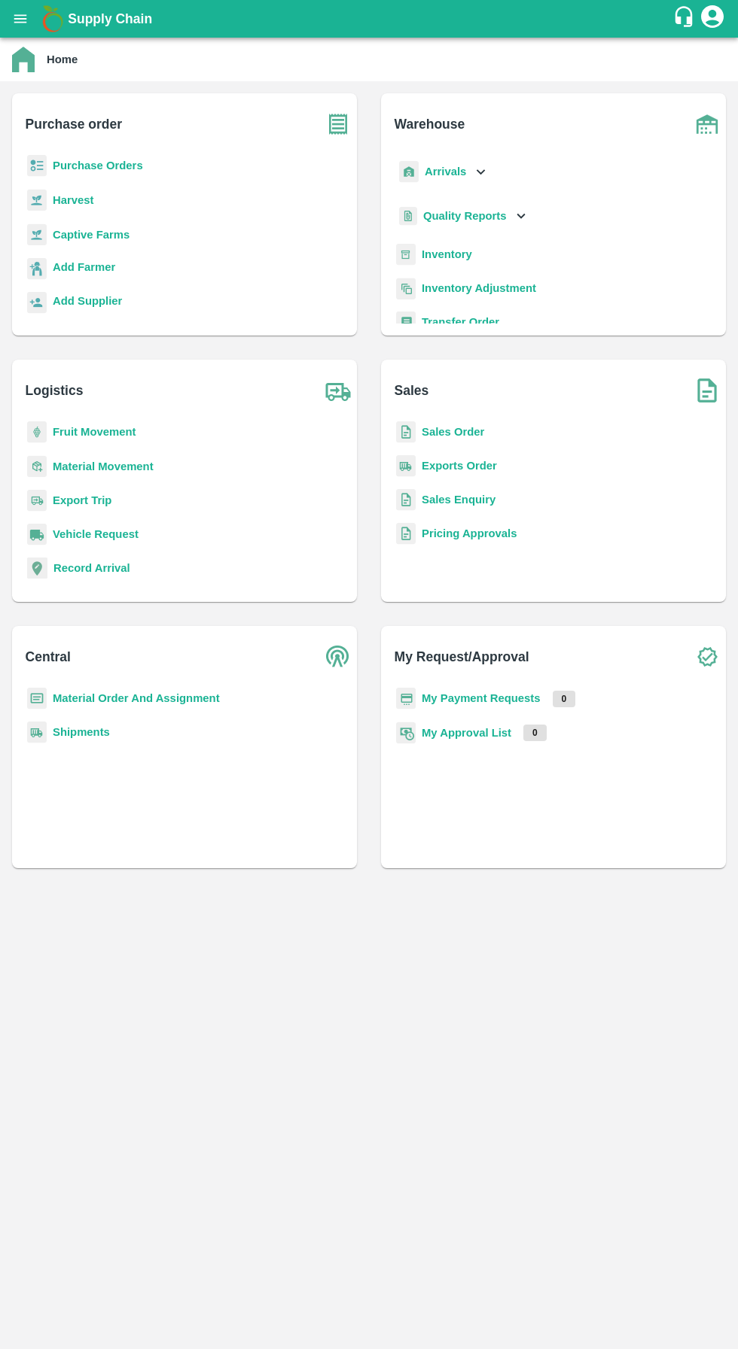
click at [481, 698] on b "My Payment Requests" at bounding box center [480, 698] width 119 height 12
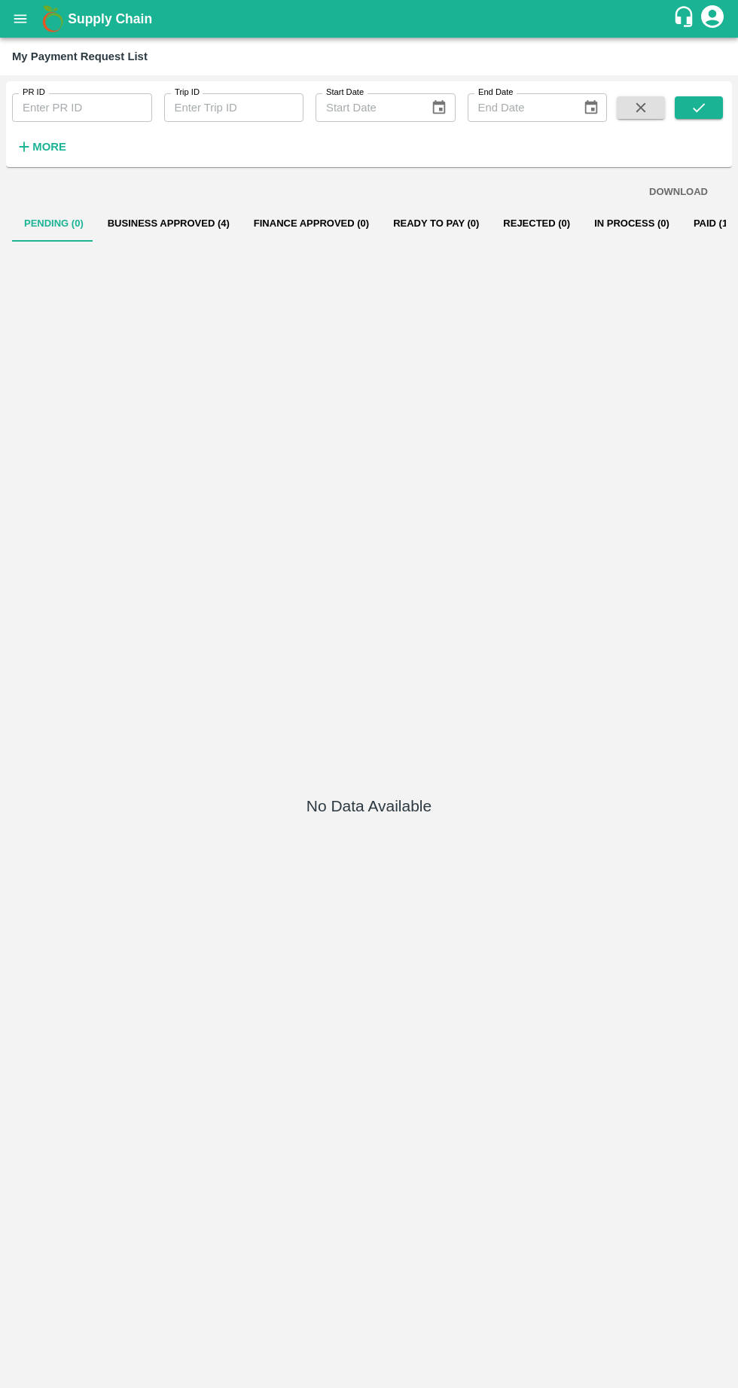
click at [112, 223] on button "Business Approved (4)" at bounding box center [169, 223] width 146 height 36
